Goal: Navigation & Orientation: Find specific page/section

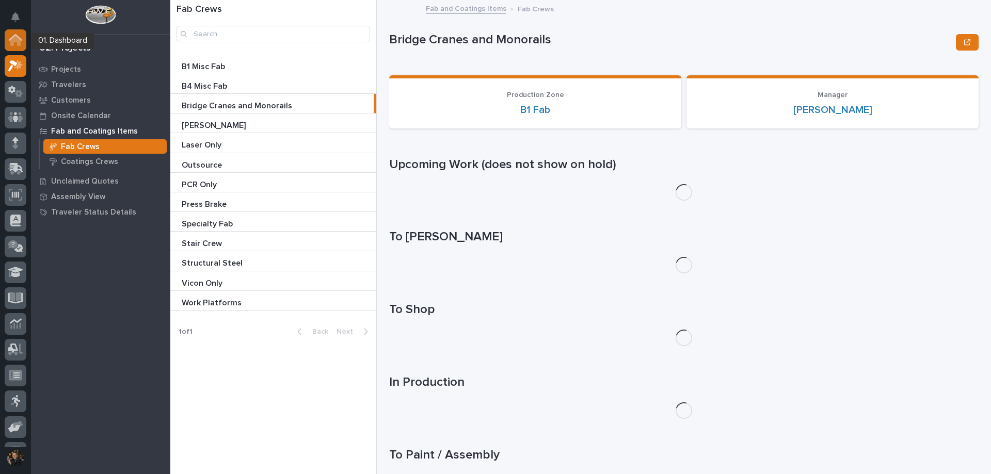
click at [14, 35] on icon at bounding box center [15, 37] width 13 height 7
